Goal: Task Accomplishment & Management: Manage account settings

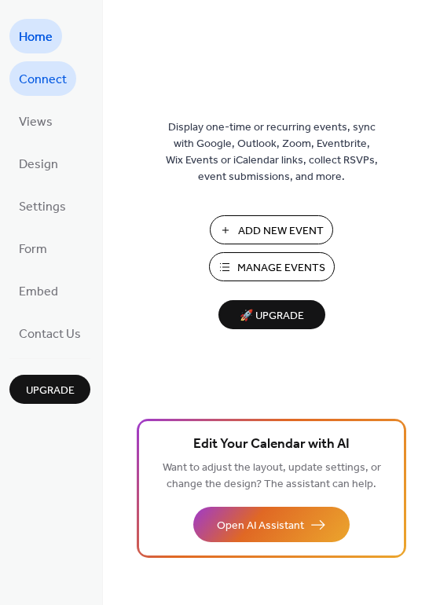
click at [35, 83] on span "Connect" at bounding box center [43, 80] width 48 height 25
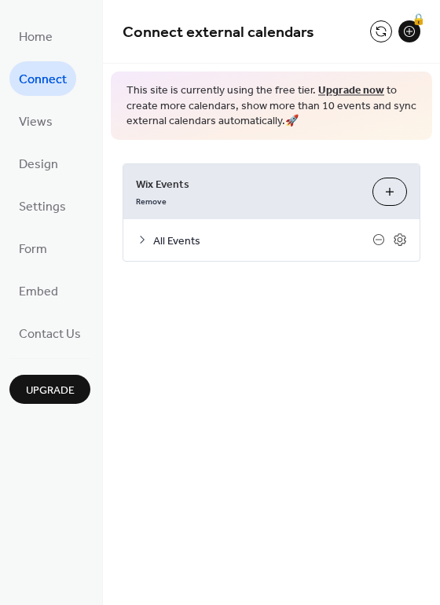
click at [162, 236] on span "All Events" at bounding box center [262, 240] width 219 height 16
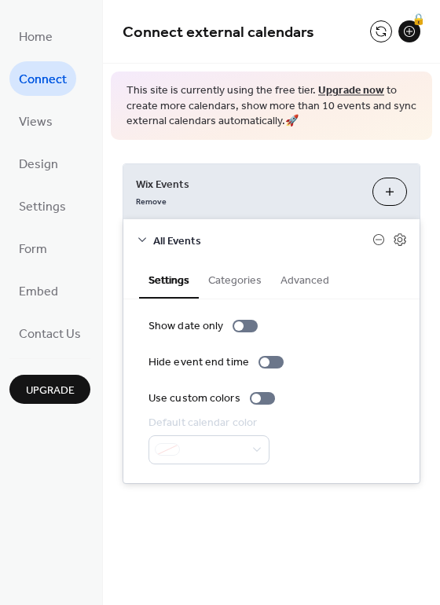
click at [234, 278] on button "Categories" at bounding box center [235, 279] width 72 height 36
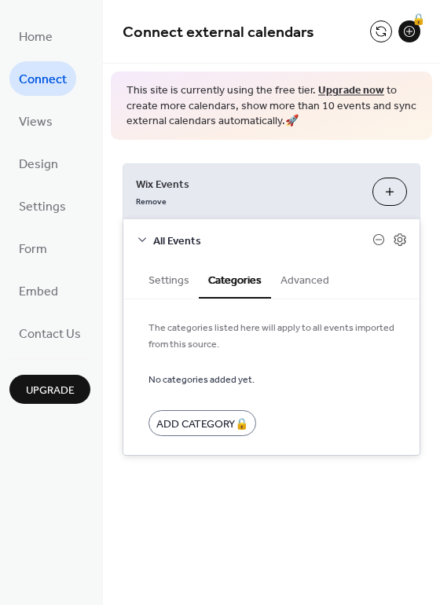
click at [172, 283] on button "Settings" at bounding box center [169, 279] width 60 height 36
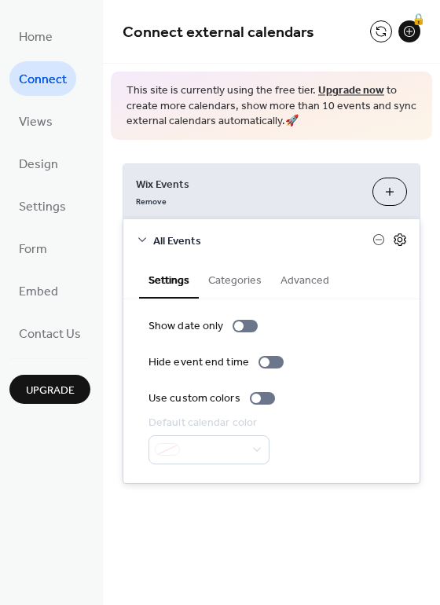
click at [396, 232] on icon at bounding box center [400, 239] width 14 height 14
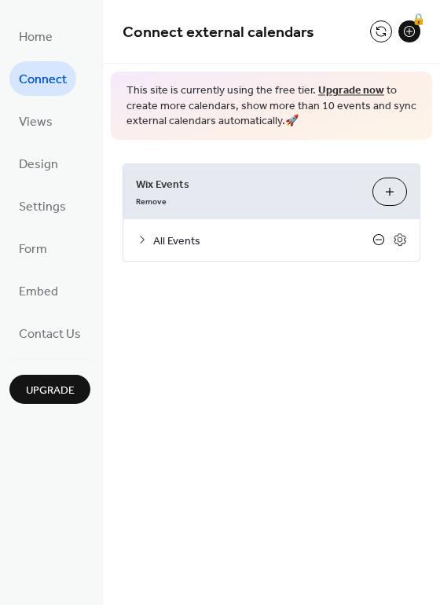
click at [377, 240] on icon at bounding box center [378, 240] width 6 height 1
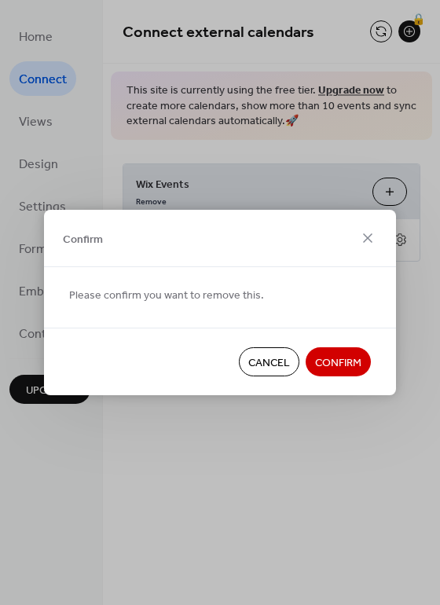
click at [277, 362] on span "Cancel" at bounding box center [269, 363] width 42 height 16
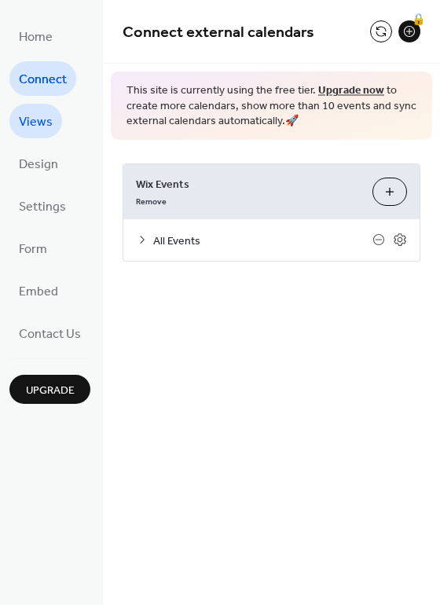
click at [35, 117] on span "Views" at bounding box center [36, 122] width 34 height 25
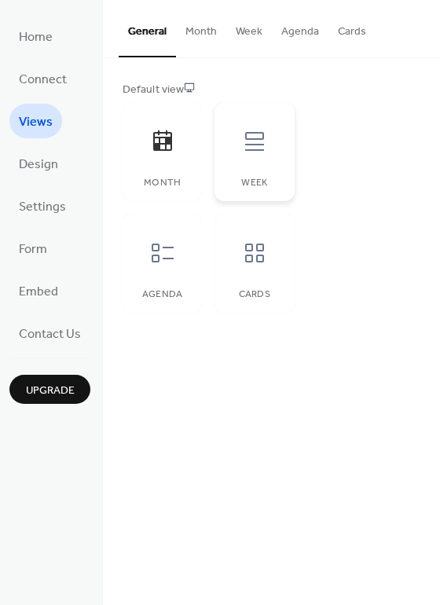
click at [243, 148] on icon at bounding box center [254, 141] width 25 height 25
click at [165, 141] on icon at bounding box center [162, 140] width 19 height 20
click at [189, 29] on button "Month" at bounding box center [201, 28] width 50 height 56
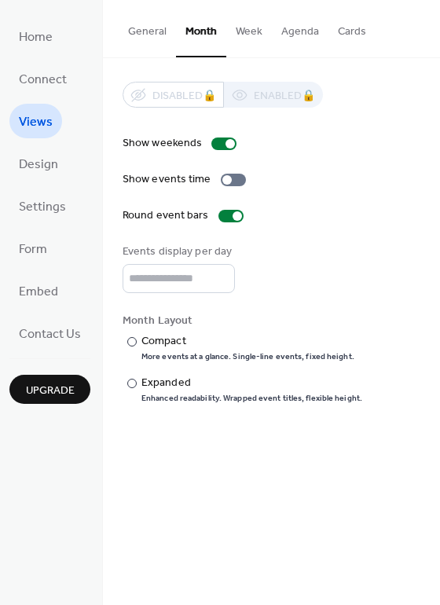
click at [246, 35] on button "Week" at bounding box center [249, 28] width 46 height 56
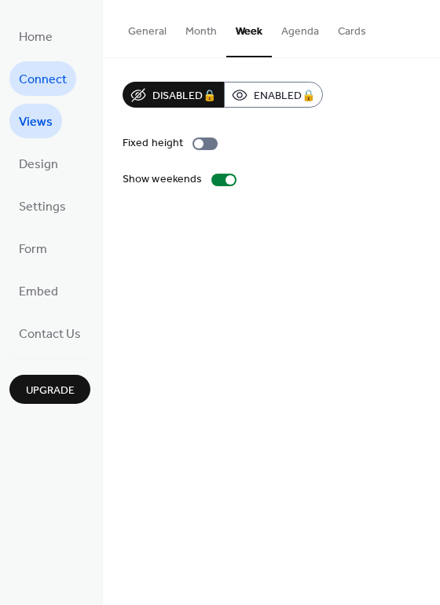
click at [60, 76] on span "Connect" at bounding box center [43, 80] width 48 height 25
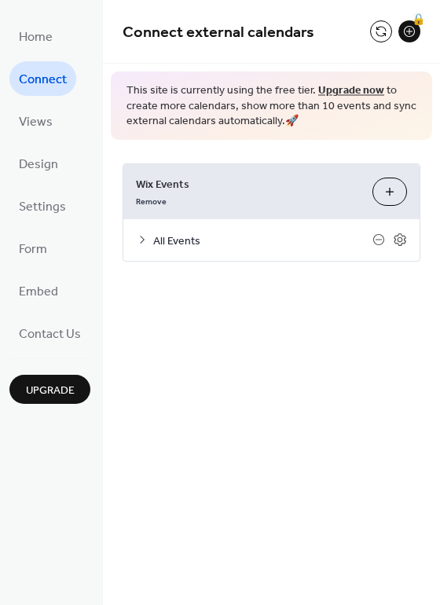
click at [137, 239] on icon at bounding box center [142, 239] width 13 height 13
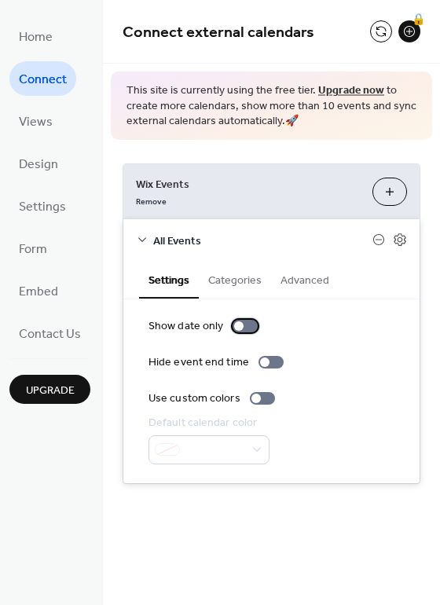
click at [238, 327] on div at bounding box center [238, 325] width 9 height 9
click at [247, 330] on div at bounding box center [251, 325] width 9 height 9
click at [260, 364] on div at bounding box center [264, 361] width 9 height 9
click at [265, 363] on div at bounding box center [270, 362] width 25 height 13
click at [353, 90] on link "Upgrade now" at bounding box center [351, 90] width 66 height 21
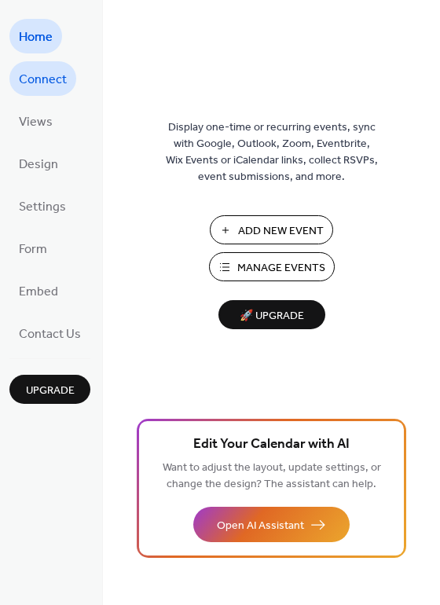
click at [20, 71] on span "Connect" at bounding box center [43, 80] width 48 height 25
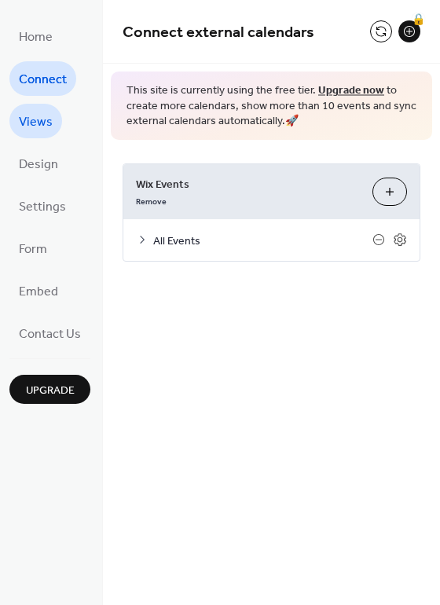
click at [35, 119] on span "Views" at bounding box center [36, 122] width 34 height 25
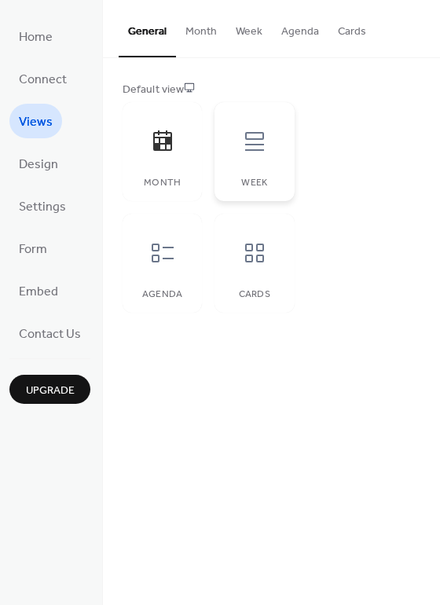
click at [256, 142] on icon at bounding box center [254, 141] width 25 height 25
click at [231, 23] on button "Week" at bounding box center [249, 28] width 46 height 56
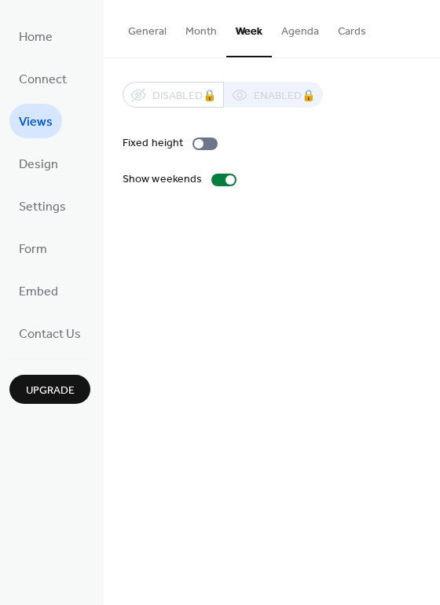
click at [181, 28] on button "Month" at bounding box center [201, 28] width 50 height 56
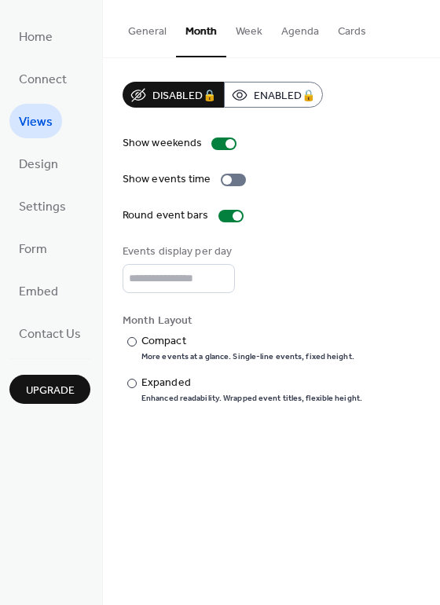
click at [157, 31] on button "General" at bounding box center [147, 28] width 57 height 56
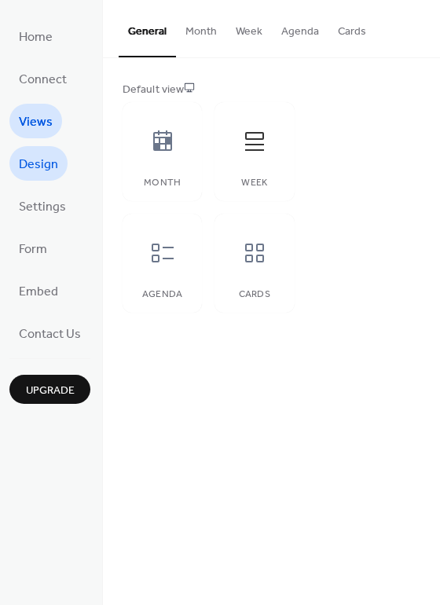
click at [44, 167] on span "Design" at bounding box center [38, 164] width 39 height 25
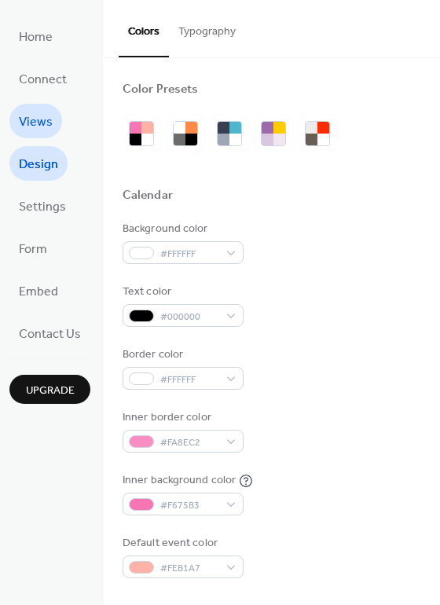
click at [38, 117] on span "Views" at bounding box center [36, 122] width 34 height 25
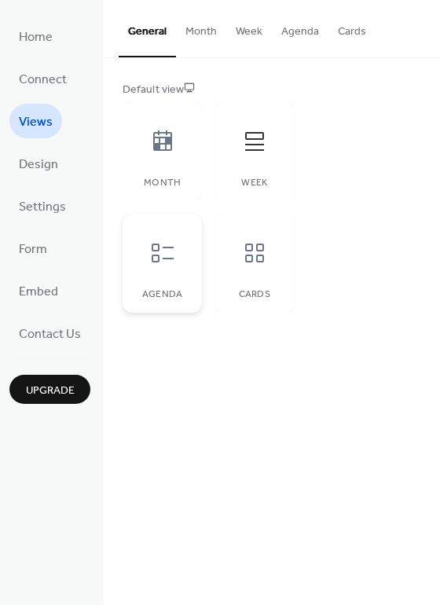
click at [157, 256] on icon at bounding box center [163, 252] width 22 height 19
click at [27, 36] on span "Home" at bounding box center [36, 37] width 34 height 25
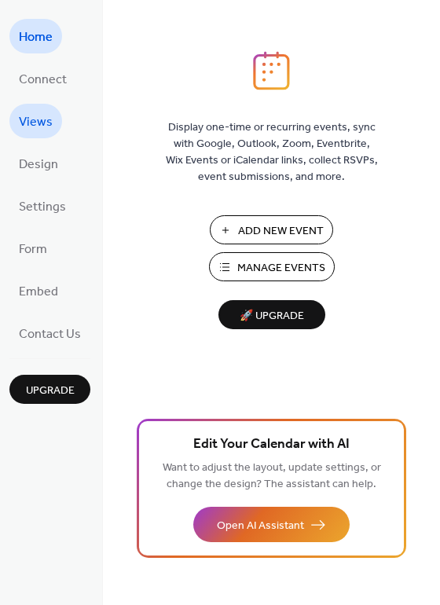
click at [42, 126] on span "Views" at bounding box center [36, 122] width 34 height 25
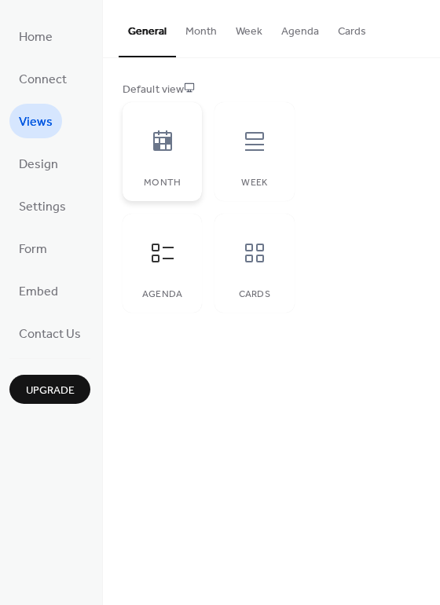
click at [156, 139] on icon at bounding box center [162, 141] width 25 height 25
